Goal: Transaction & Acquisition: Obtain resource

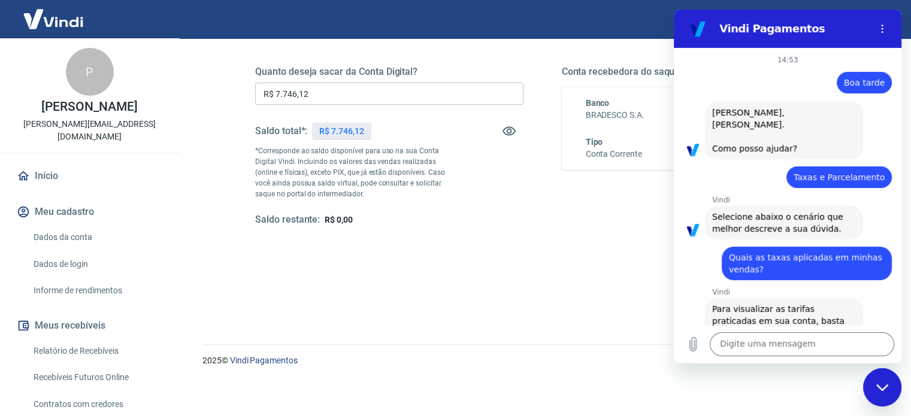
click at [542, 234] on div "Quanto deseja sacar da Conta Digital? R$ 7.746,12 ​ Saldo total*: R$ 7.746,12 *…" at bounding box center [542, 157] width 574 height 240
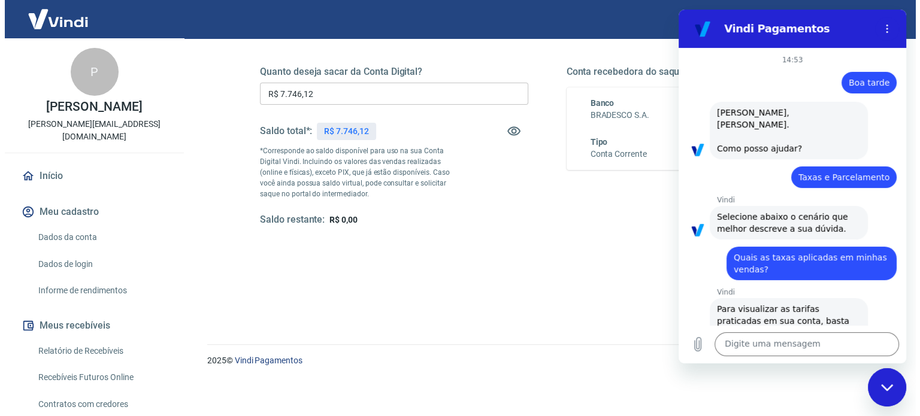
scroll to position [867, 0]
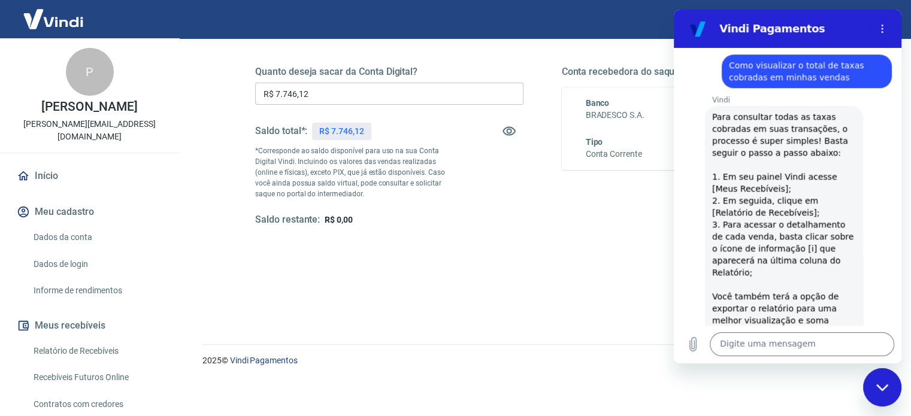
click at [876, 398] on div "Fechar janela de mensagens" at bounding box center [882, 387] width 36 height 36
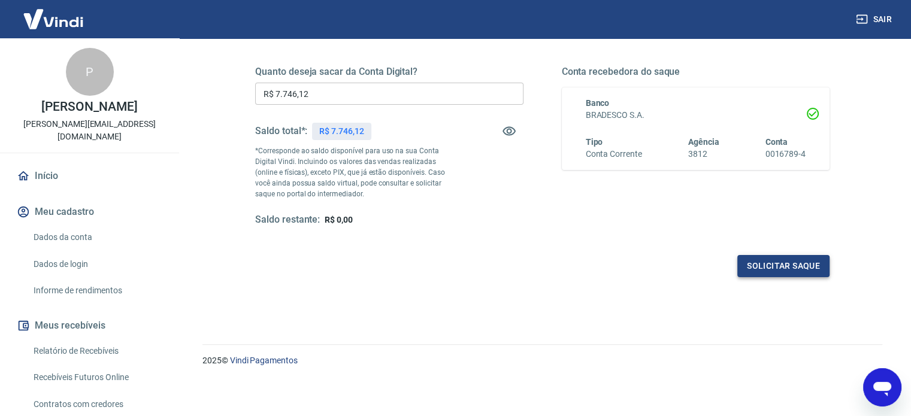
click at [781, 259] on button "Solicitar saque" at bounding box center [783, 266] width 92 height 22
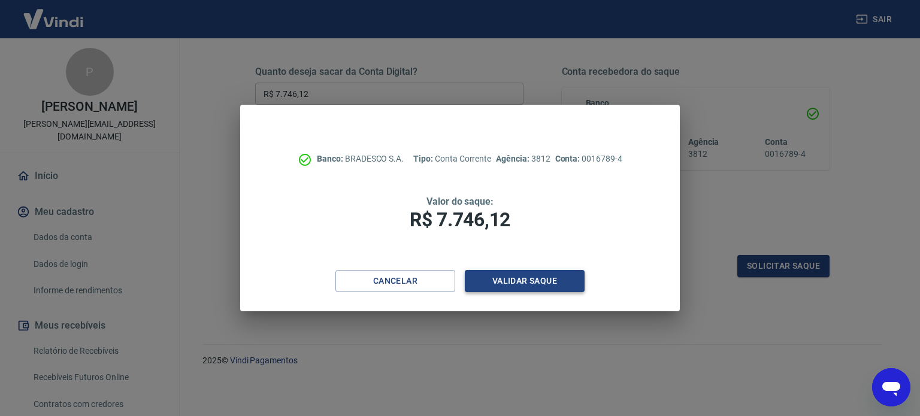
click at [534, 279] on button "Validar saque" at bounding box center [525, 281] width 120 height 22
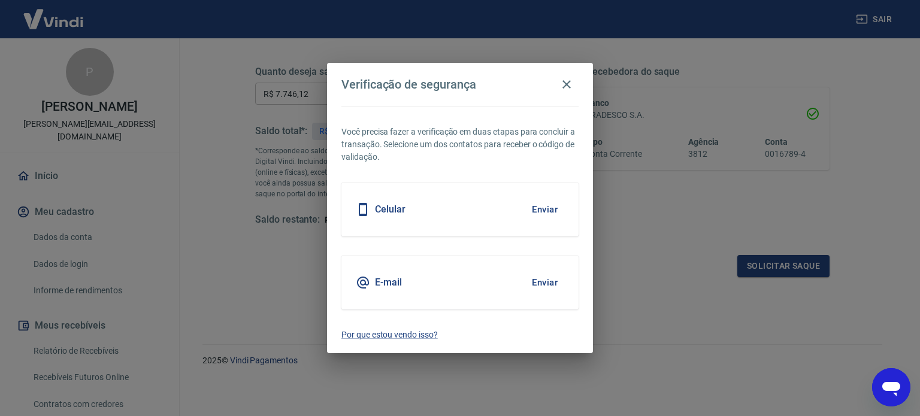
click at [534, 279] on button "Enviar" at bounding box center [544, 282] width 39 height 25
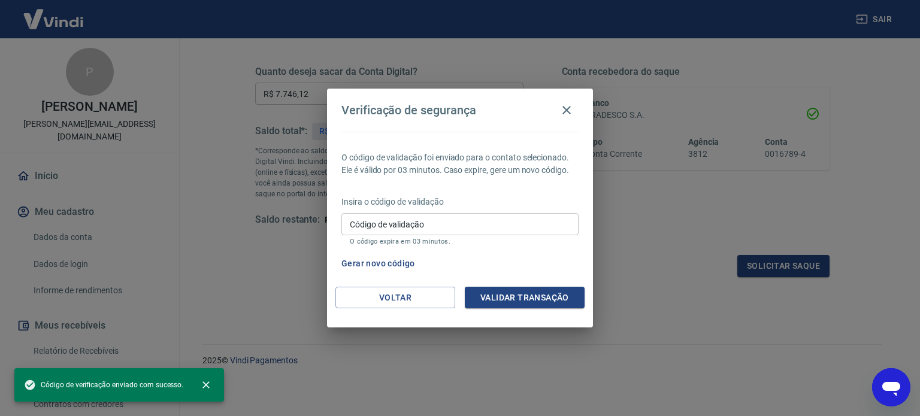
click at [441, 214] on input "Código de validação" at bounding box center [459, 224] width 237 height 22
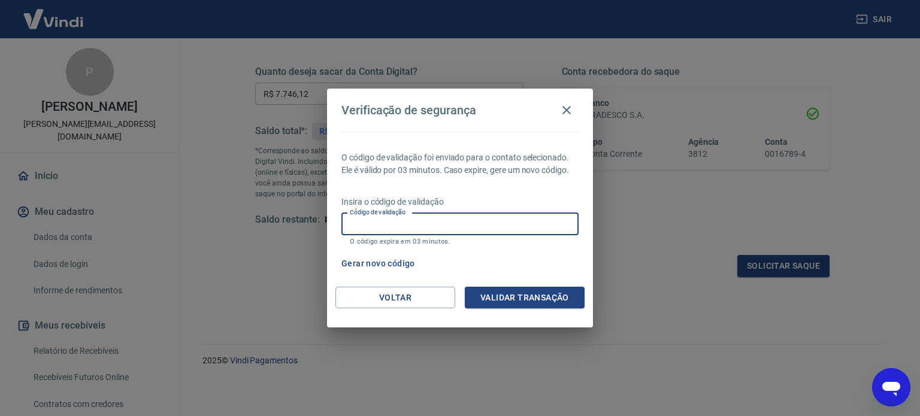
paste input "858646"
type input "858646"
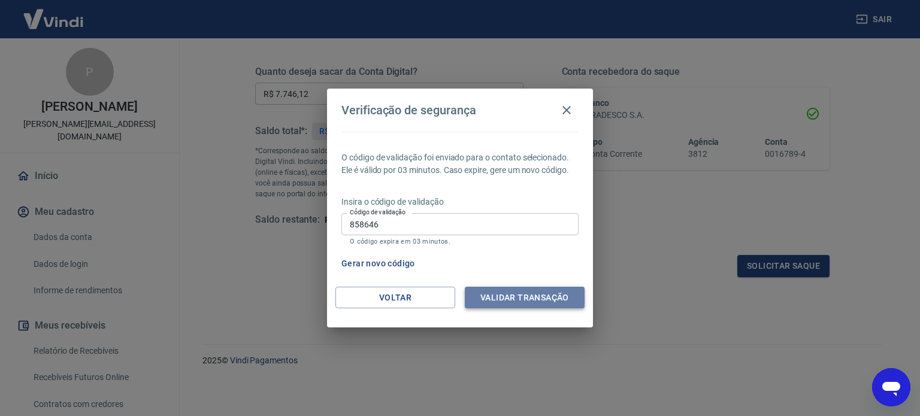
click at [513, 294] on button "Validar transação" at bounding box center [525, 298] width 120 height 22
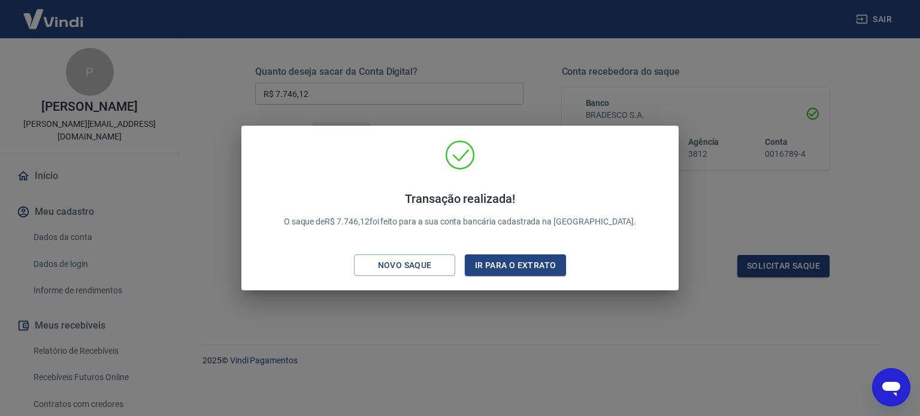
click at [568, 90] on div "Transação realizada! O saque de R$ 7.746,12 foi feito para a sua conta bancária…" at bounding box center [460, 208] width 920 height 416
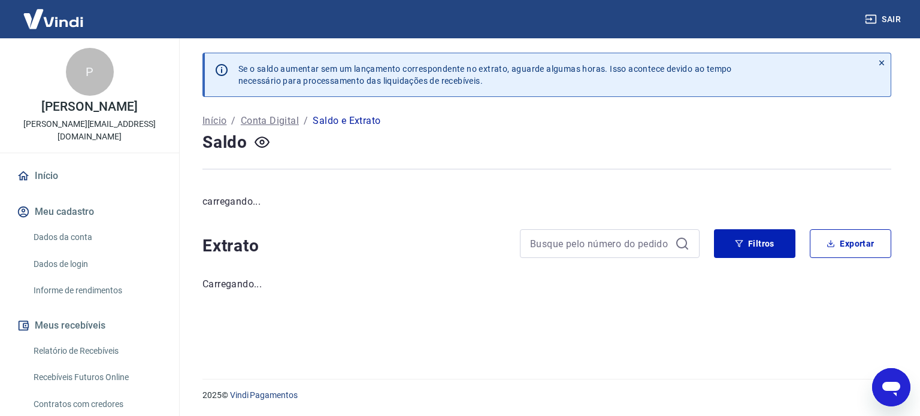
click at [568, 90] on div "Se o saldo aumentar sem um lançamento correspondente no extrato, aguarde alguma…" at bounding box center [551, 74] width 644 height 43
